Goal: Information Seeking & Learning: Learn about a topic

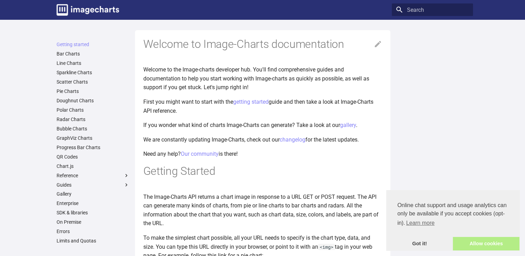
click at [481, 244] on link "Allow cookies" at bounding box center [486, 244] width 67 height 14
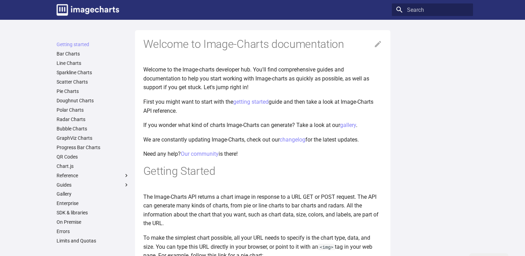
click at [457, 175] on div at bounding box center [432, 143] width 81 height 209
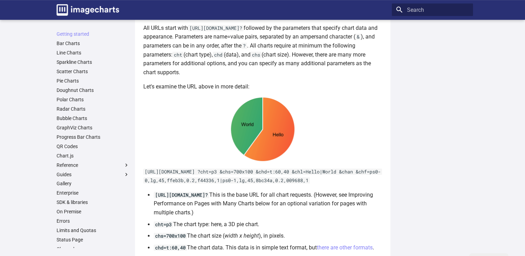
scroll to position [277, 0]
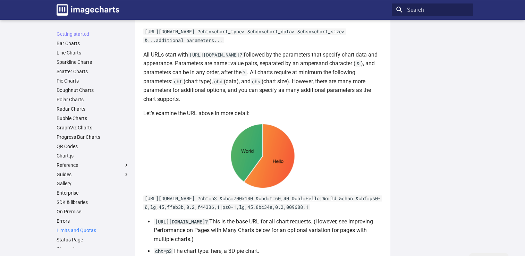
click at [85, 230] on link "Limits and Quotas" at bounding box center [93, 230] width 73 height 6
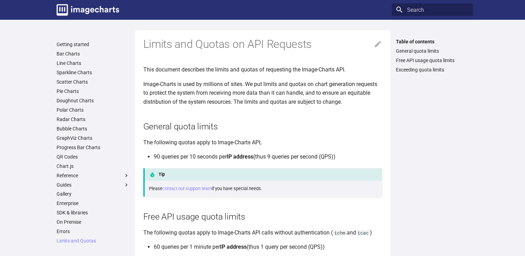
click at [26, 195] on main "Getting started Bar Charts Line Charts Sparkline Charts Scatter Charts Pie Char…" at bounding box center [262, 187] width 525 height 334
click at [428, 59] on link "Free API usage quota limits" at bounding box center [432, 60] width 73 height 6
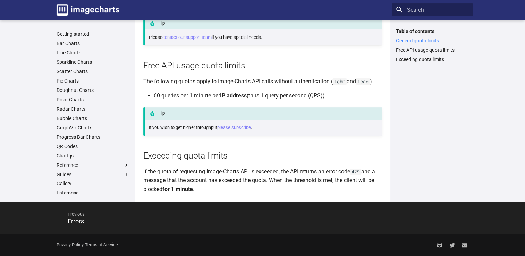
click at [420, 40] on link "General quota limits" at bounding box center [432, 40] width 73 height 6
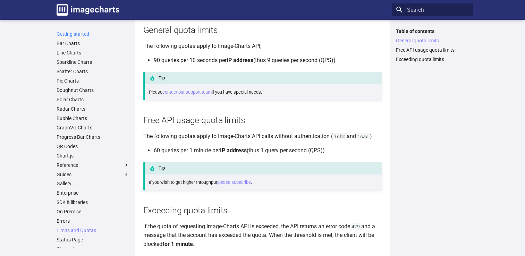
click at [80, 35] on link "Getting started" at bounding box center [93, 34] width 73 height 6
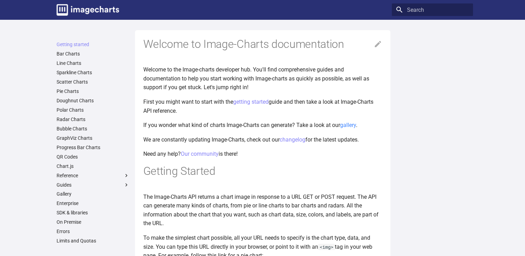
click at [350, 123] on link "gallery" at bounding box center [348, 125] width 16 height 7
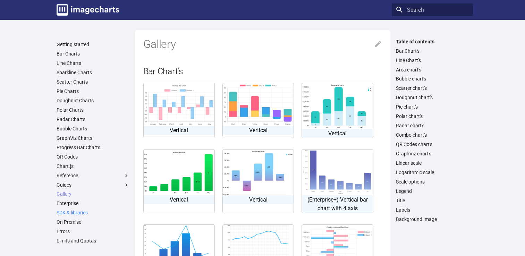
click at [75, 212] on link "SDK & libraries" at bounding box center [93, 213] width 73 height 6
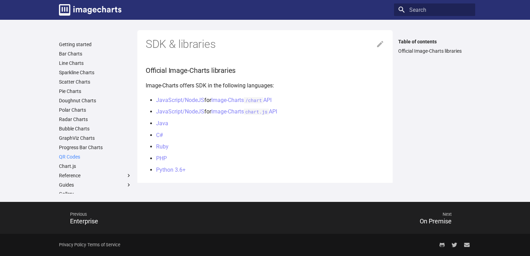
click at [69, 156] on link "QR Codes" at bounding box center [95, 157] width 73 height 6
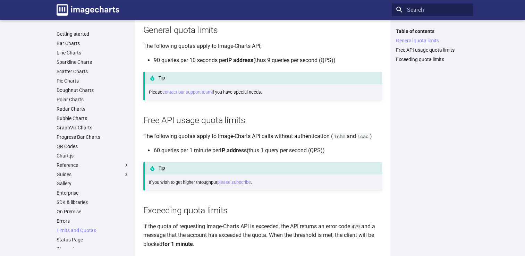
scroll to position [151, 0]
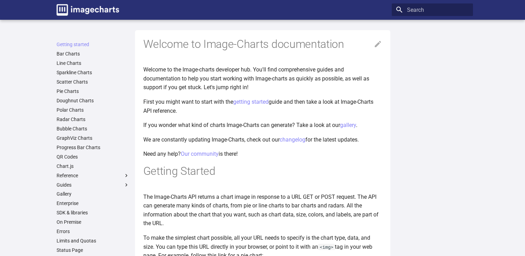
scroll to position [277, 0]
